Goal: Information Seeking & Learning: Understand process/instructions

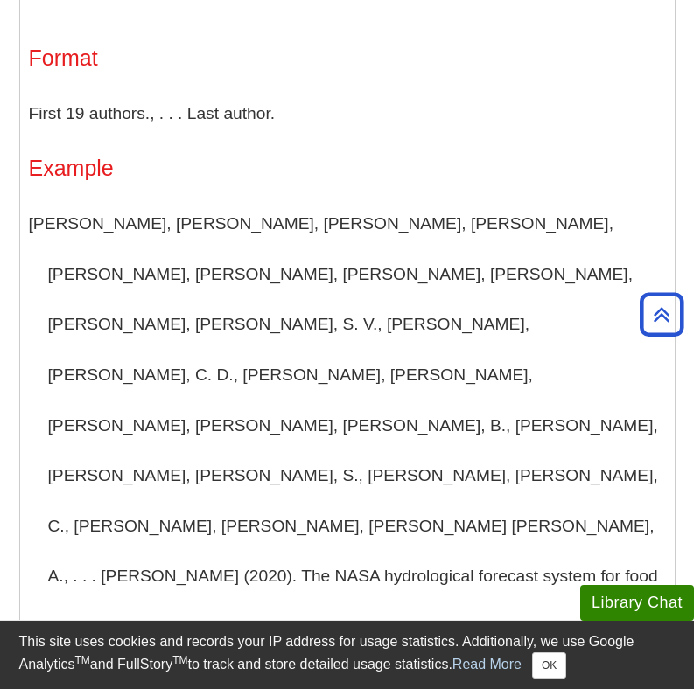
scroll to position [3013, 0]
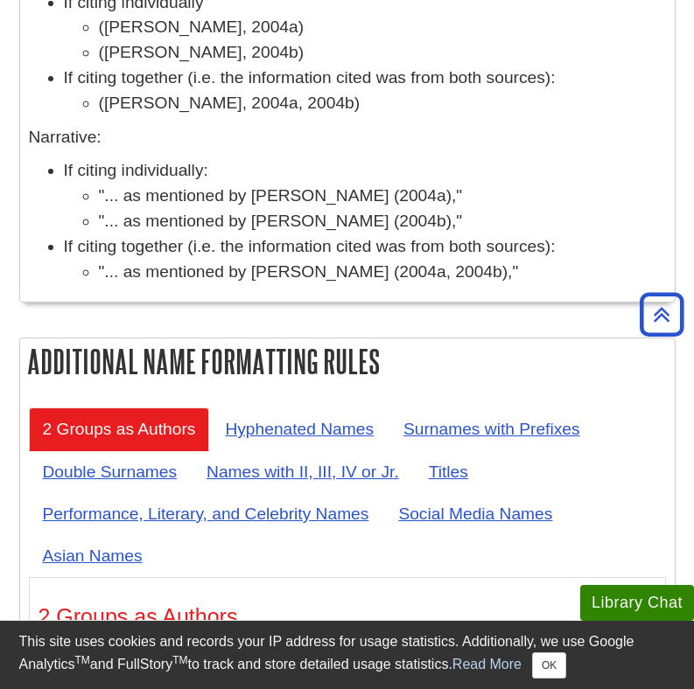
scroll to position [7455, 0]
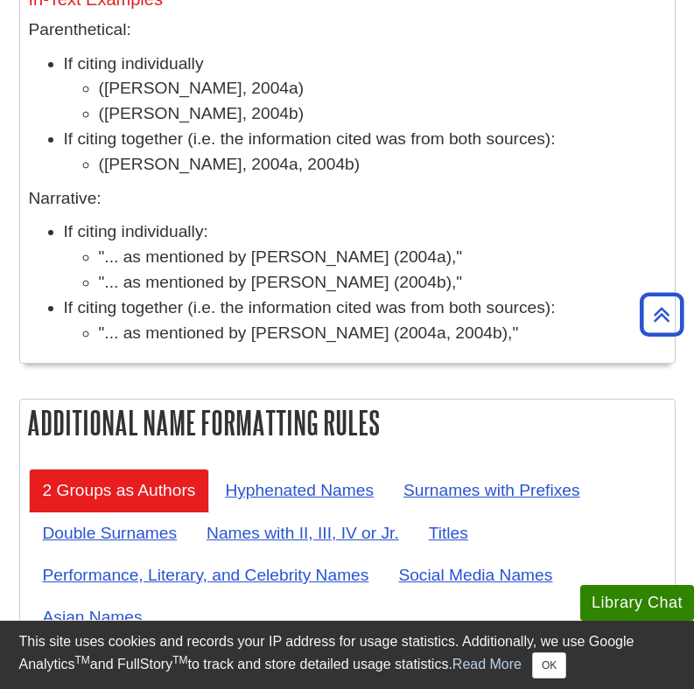
click at [210, 296] on li "If citing together (i.e. the information cited was from both sources): "... as …" at bounding box center [365, 321] width 602 height 51
